Goal: Find specific page/section: Find specific page/section

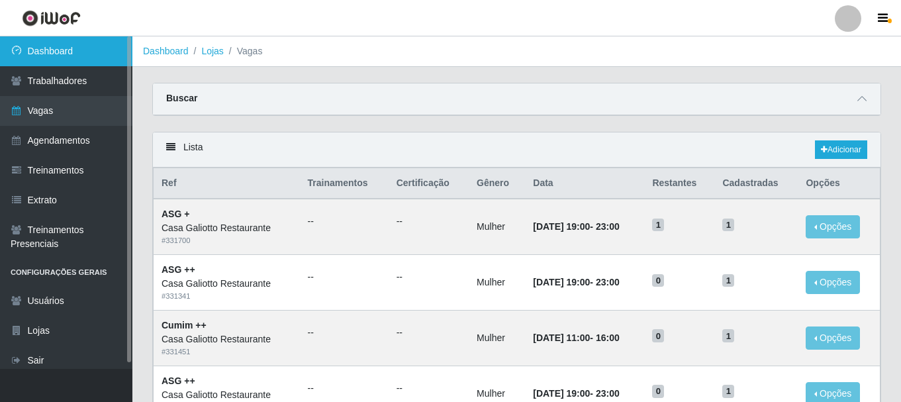
click at [38, 46] on link "Dashboard" at bounding box center [66, 51] width 132 height 30
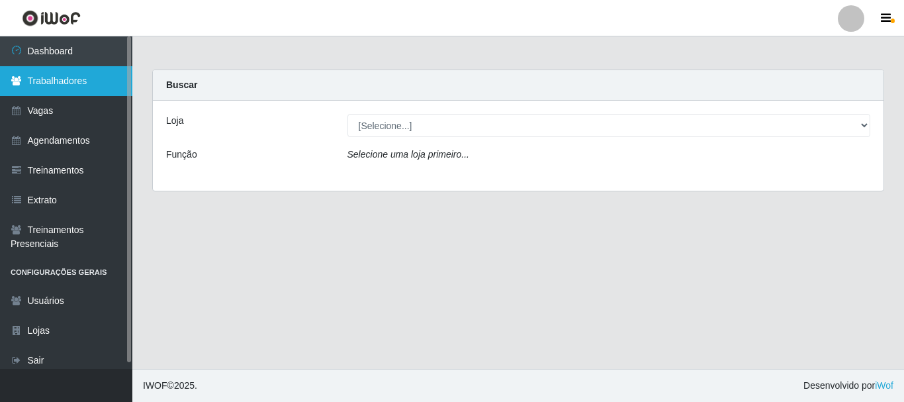
click at [66, 87] on link "Trabalhadores" at bounding box center [66, 81] width 132 height 30
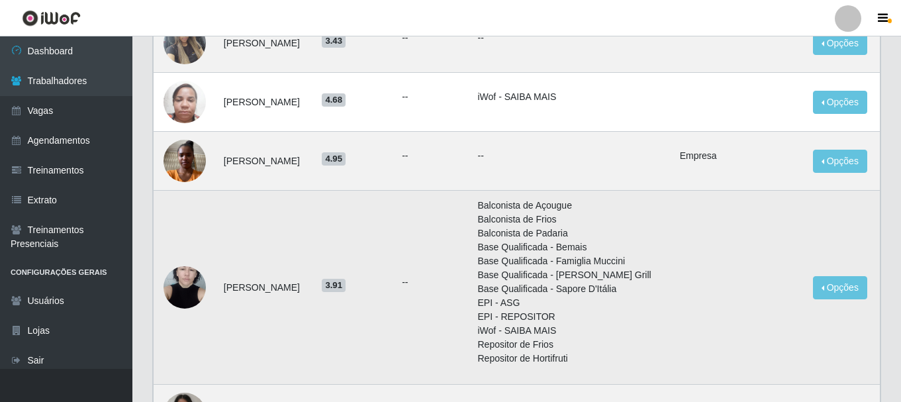
scroll to position [265, 0]
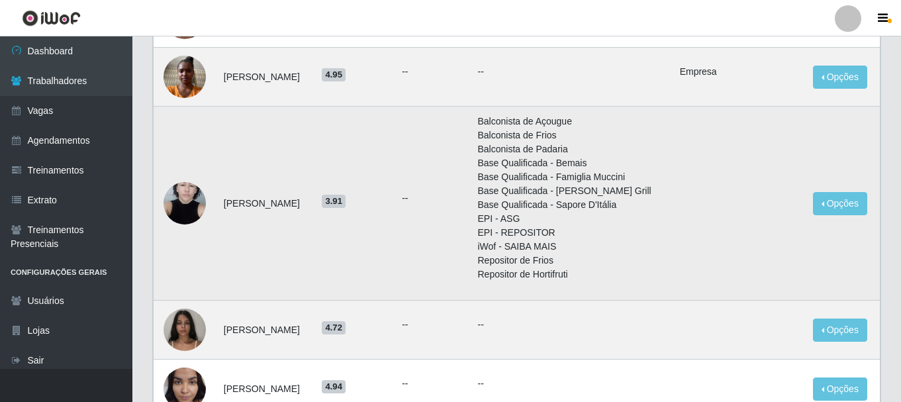
click at [197, 195] on img at bounding box center [185, 203] width 42 height 56
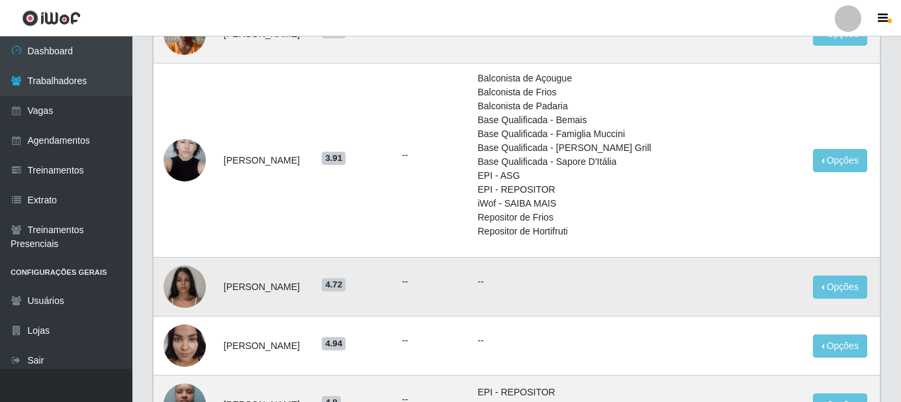
scroll to position [331, 0]
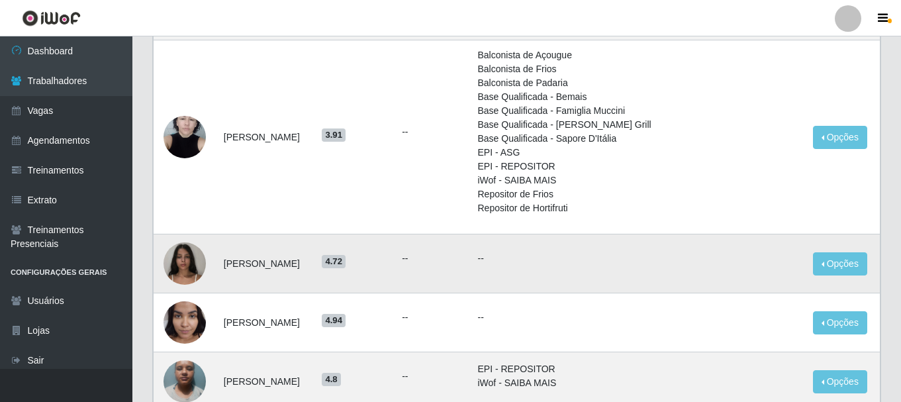
click at [189, 263] on img at bounding box center [185, 263] width 42 height 56
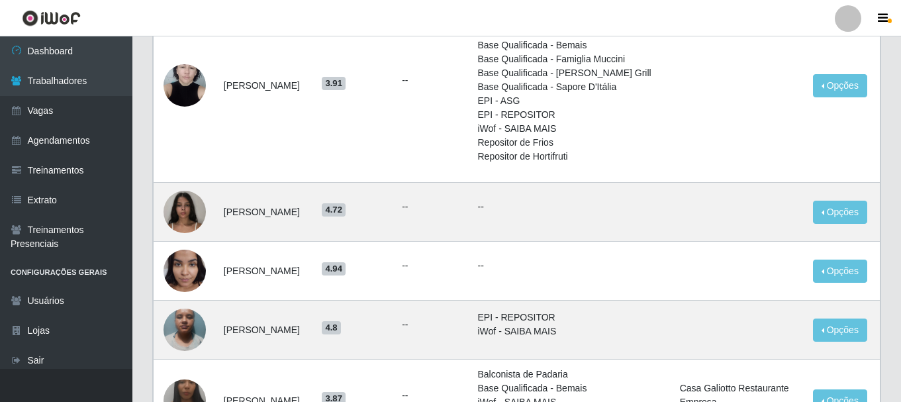
scroll to position [397, 0]
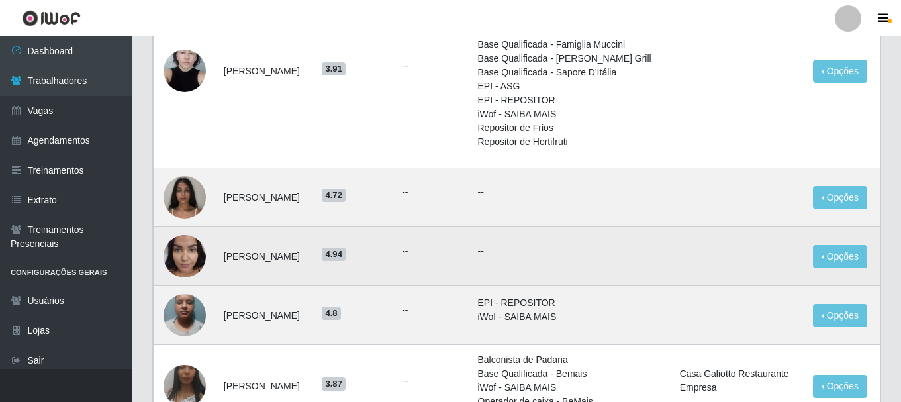
click at [189, 264] on img at bounding box center [185, 256] width 42 height 56
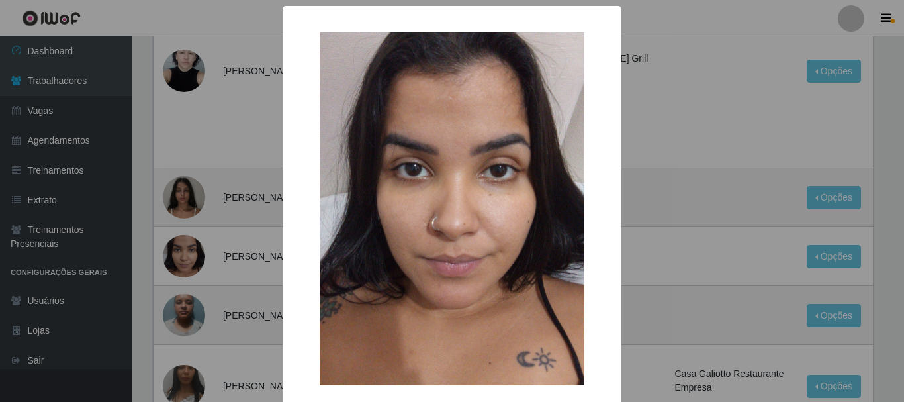
click at [254, 234] on div "× OK Cancel" at bounding box center [452, 201] width 904 height 402
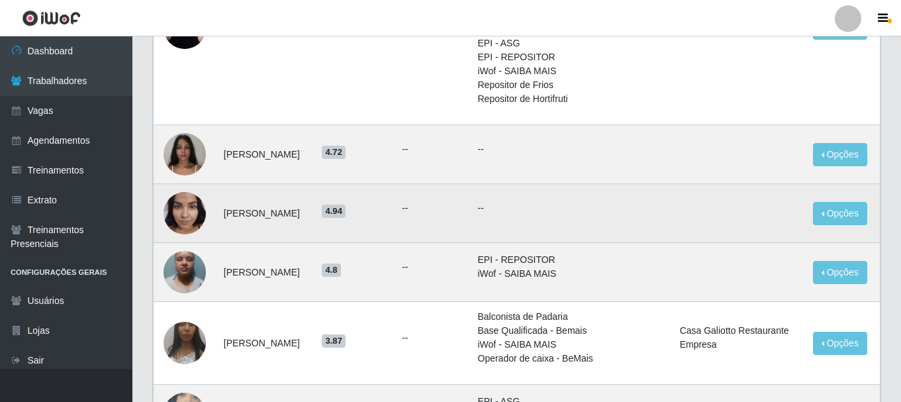
scroll to position [463, 0]
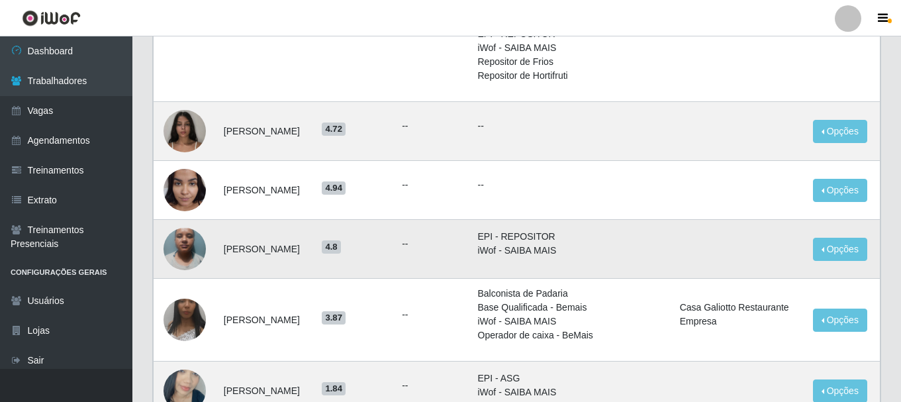
click at [194, 262] on img at bounding box center [185, 248] width 42 height 56
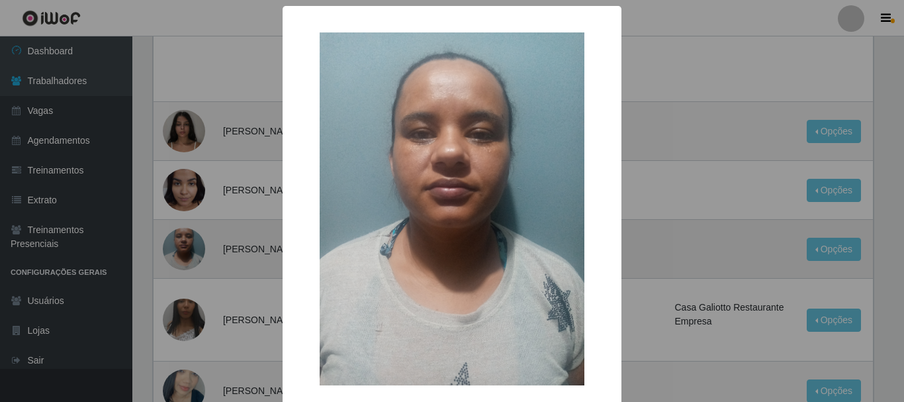
click at [194, 262] on div "× OK Cancel" at bounding box center [452, 201] width 904 height 402
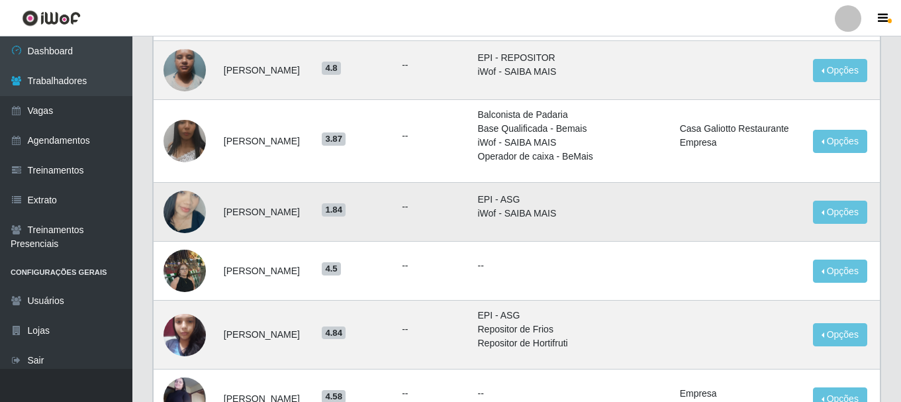
scroll to position [662, 0]
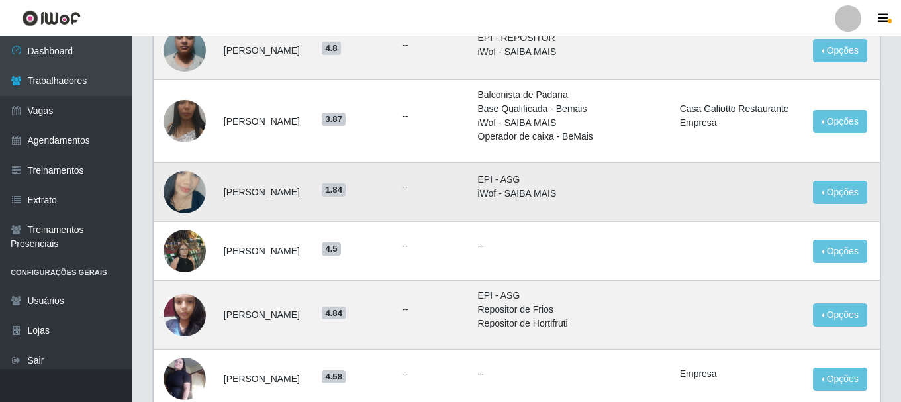
click at [191, 195] on img at bounding box center [185, 191] width 42 height 75
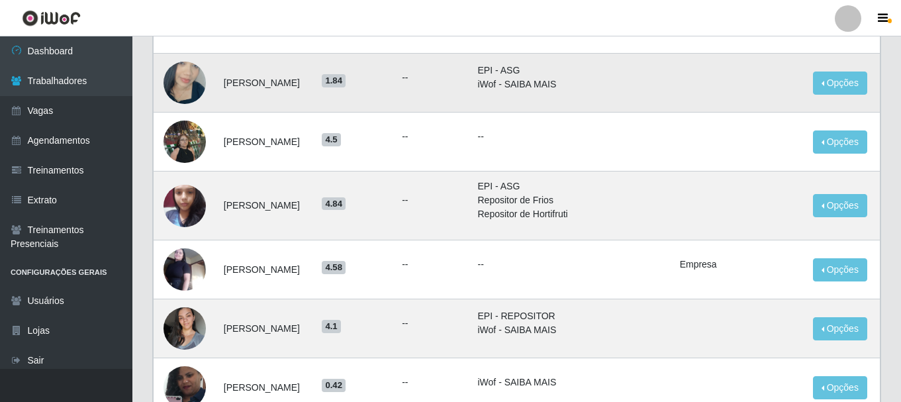
scroll to position [794, 0]
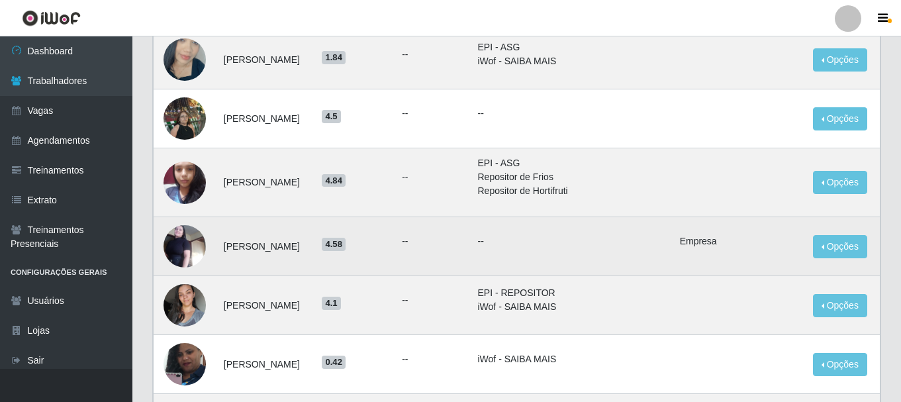
click at [183, 238] on img at bounding box center [185, 246] width 42 height 75
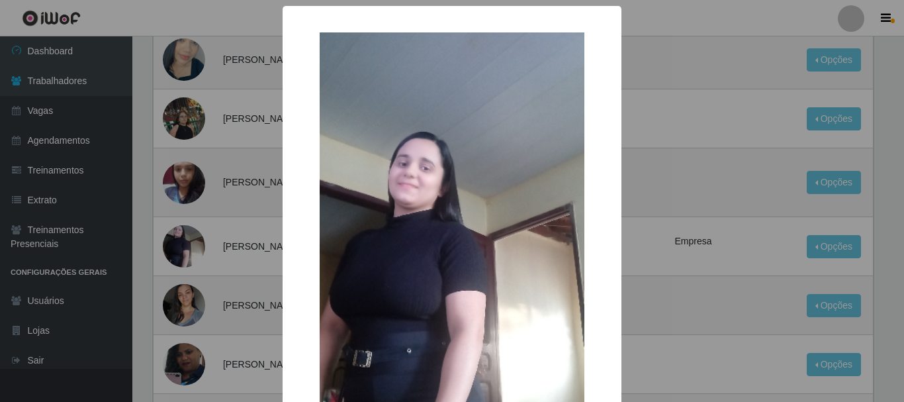
click at [187, 237] on div "× OK Cancel" at bounding box center [452, 201] width 904 height 402
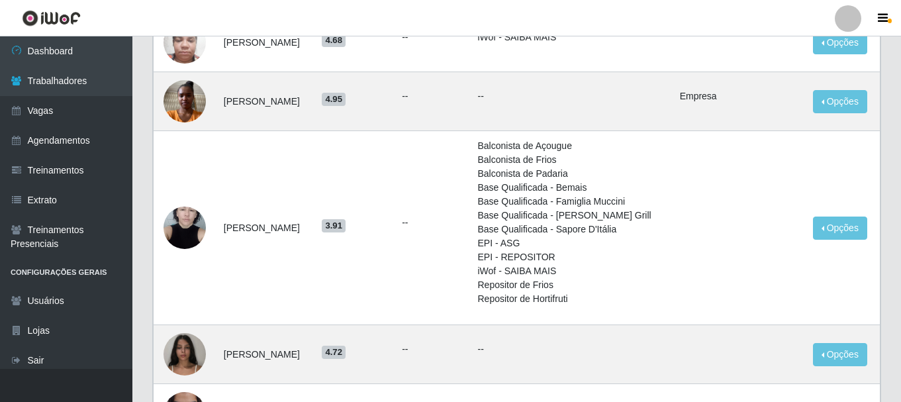
scroll to position [106, 0]
